Goal: Use online tool/utility: Utilize a website feature to perform a specific function

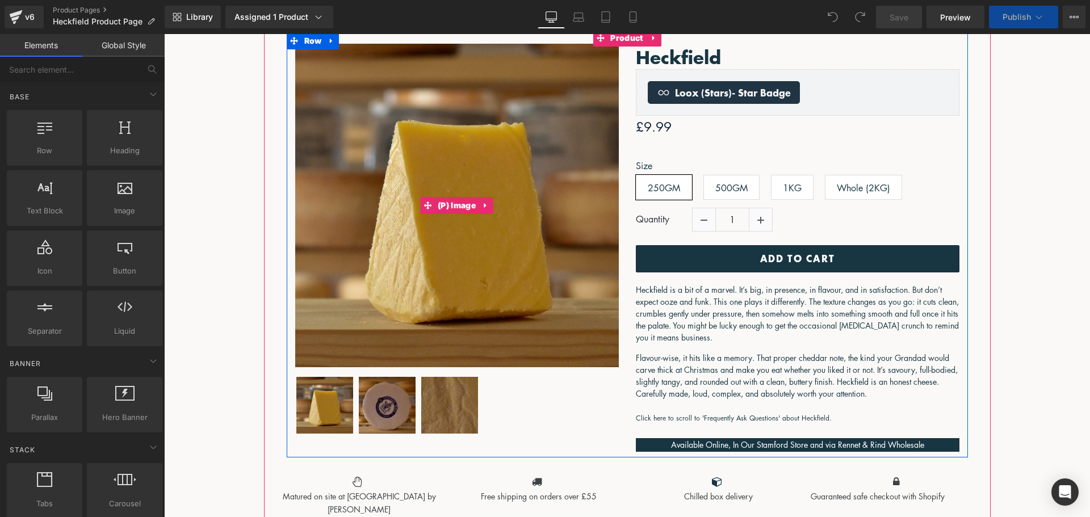
scroll to position [284, 0]
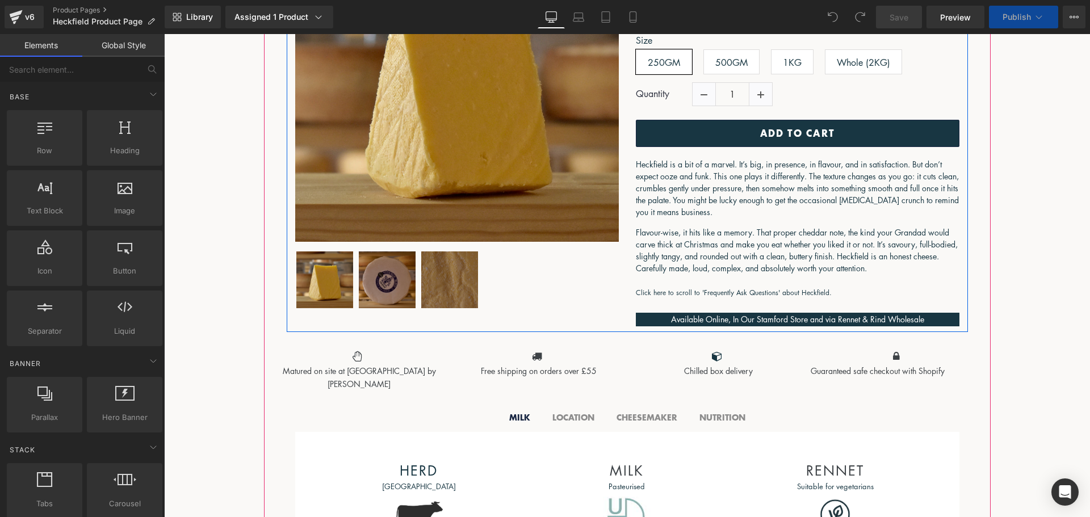
click at [409, 272] on img at bounding box center [387, 280] width 57 height 57
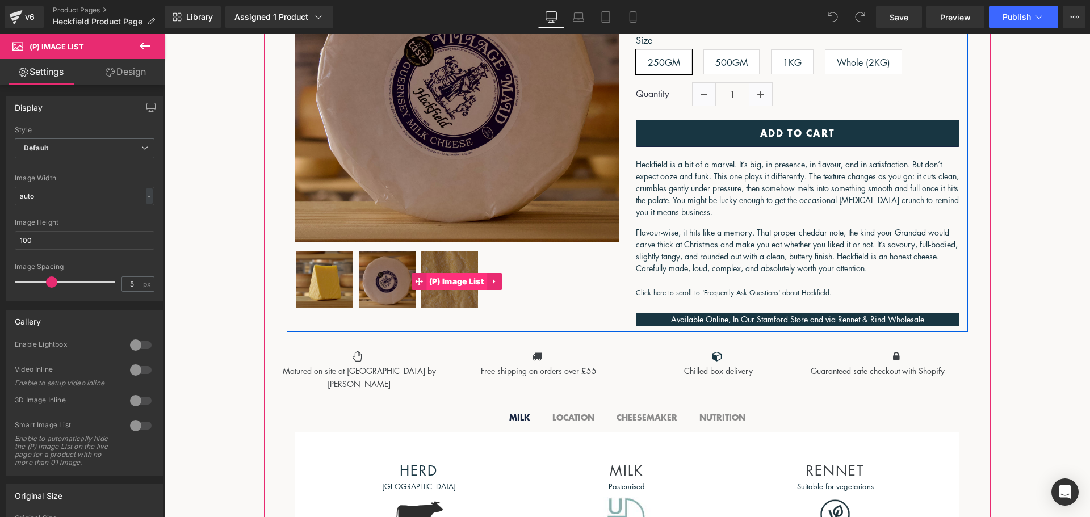
click at [459, 279] on span "(P) Image List" at bounding box center [457, 281] width 61 height 17
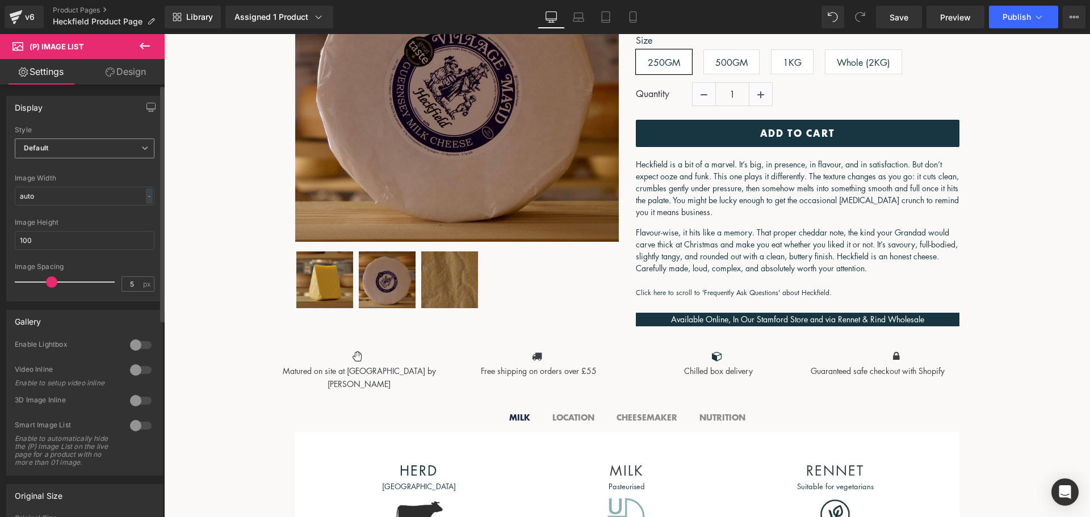
click at [122, 144] on span "Default" at bounding box center [85, 149] width 140 height 20
click at [122, 144] on span "Default" at bounding box center [82, 149] width 135 height 20
click at [122, 144] on span "Default" at bounding box center [85, 149] width 140 height 20
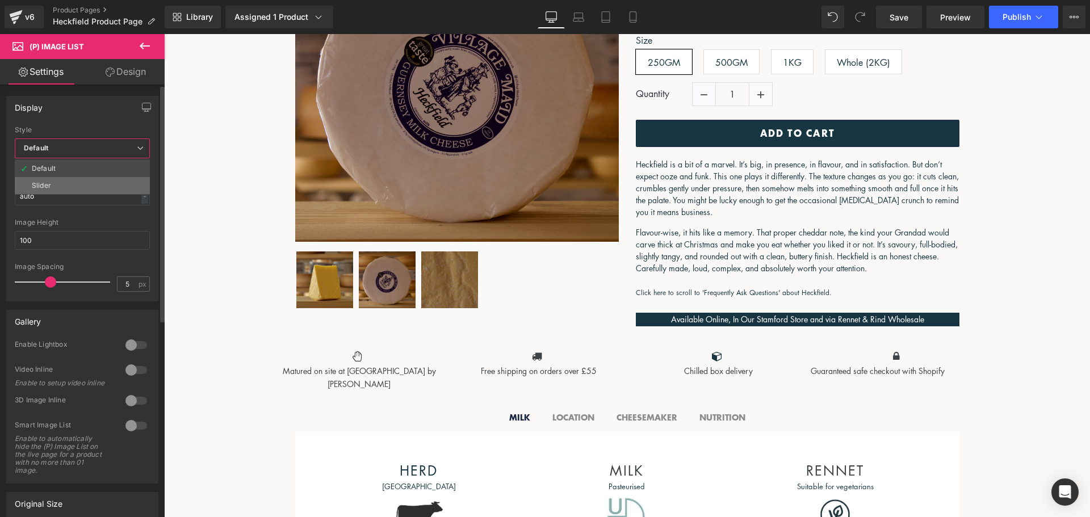
click at [93, 178] on li "Slider" at bounding box center [82, 185] width 135 height 17
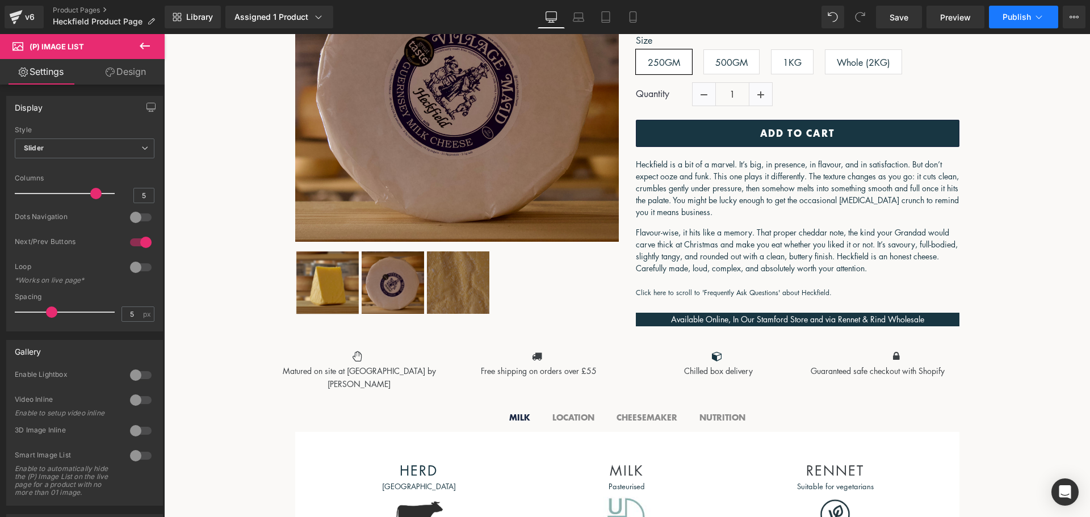
click at [1009, 15] on span "Publish" at bounding box center [1017, 16] width 28 height 9
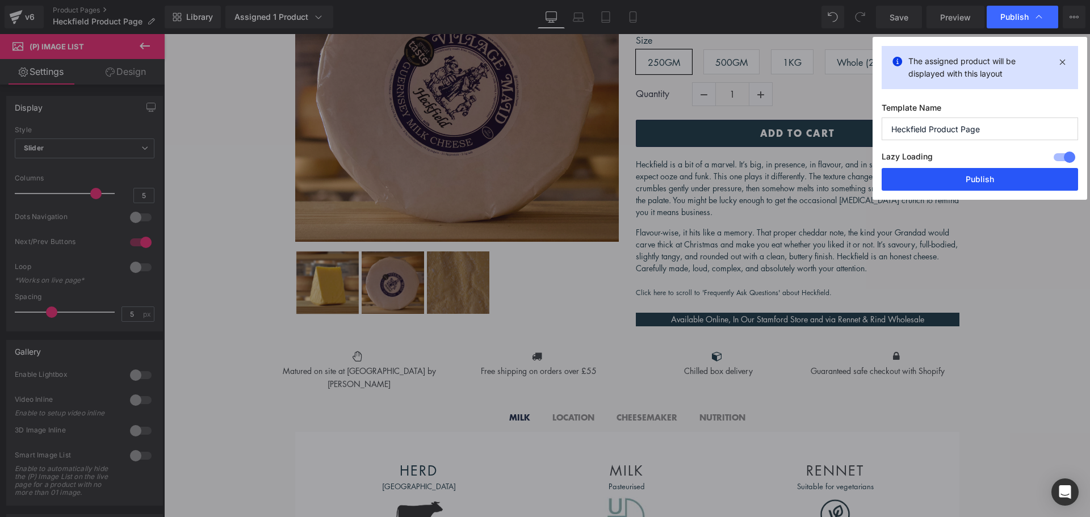
click at [985, 183] on button "Publish" at bounding box center [980, 179] width 197 height 23
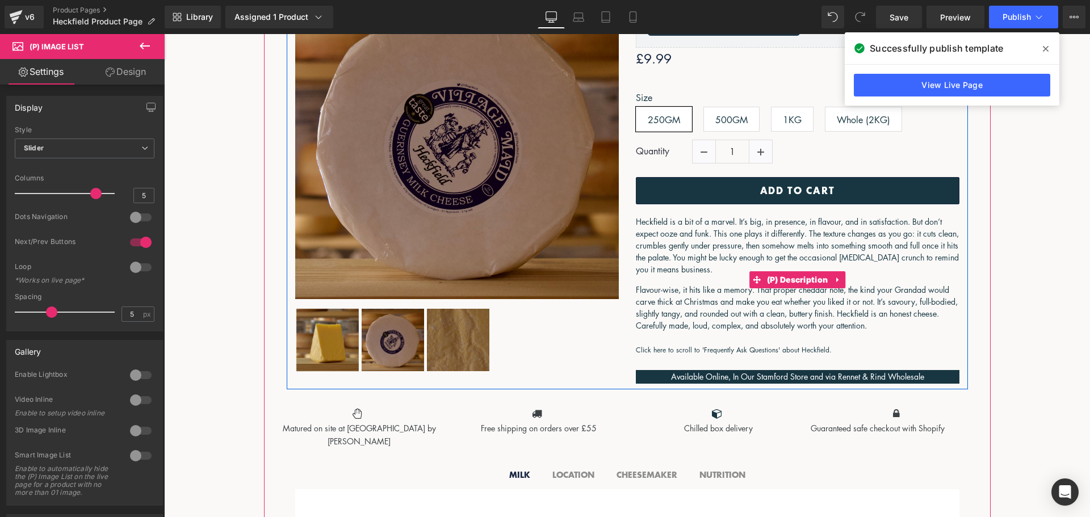
scroll to position [170, 0]
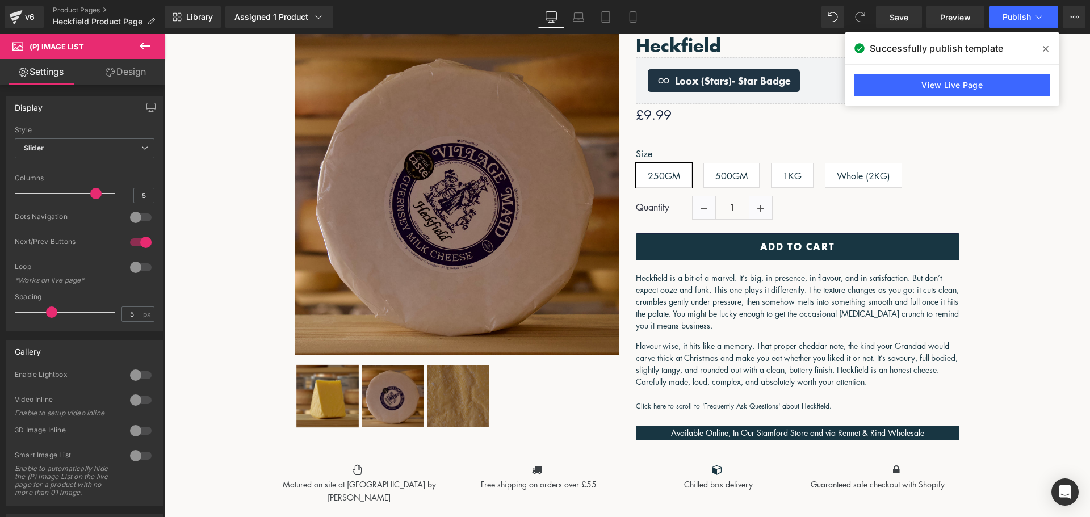
click at [1048, 52] on icon at bounding box center [1046, 48] width 6 height 9
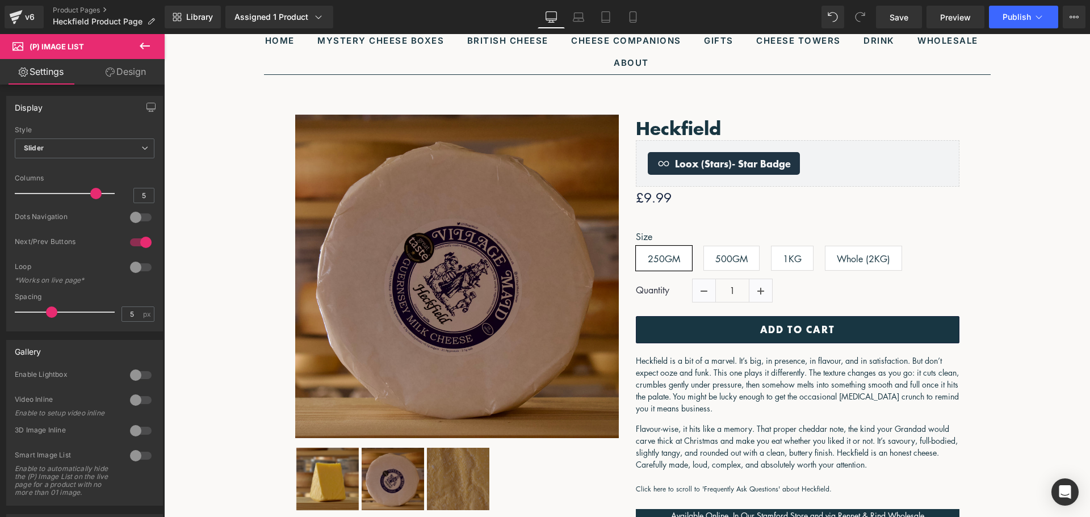
scroll to position [114, 0]
